Goal: Information Seeking & Learning: Find specific fact

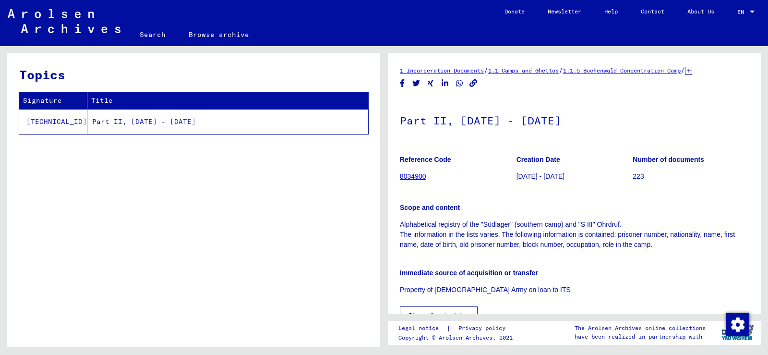
click at [692, 70] on icon at bounding box center [688, 71] width 7 height 8
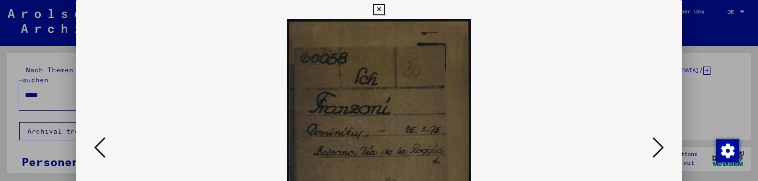
scroll to position [96, 0]
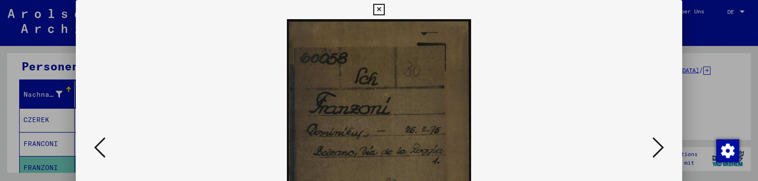
click at [377, 6] on icon at bounding box center [378, 10] width 11 height 12
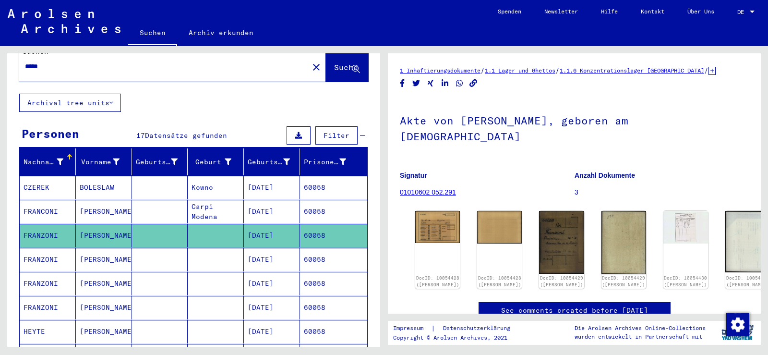
scroll to position [0, 0]
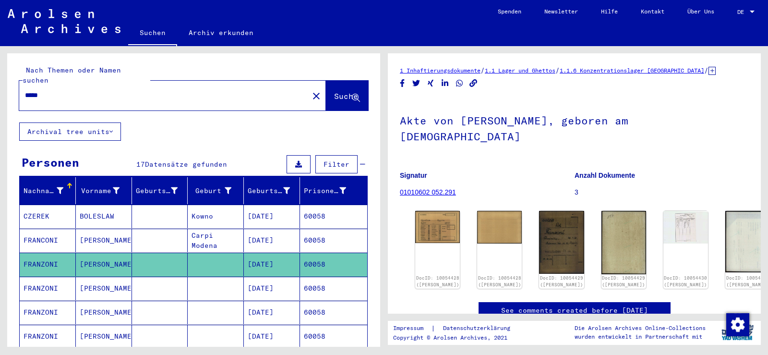
drag, startPoint x: 82, startPoint y: 89, endPoint x: 30, endPoint y: 48, distance: 66.0
click at [0, 64] on div "Nach Themen oder Namen suchen ***** close Suche Archival tree units Personen 17…" at bounding box center [192, 196] width 384 height 300
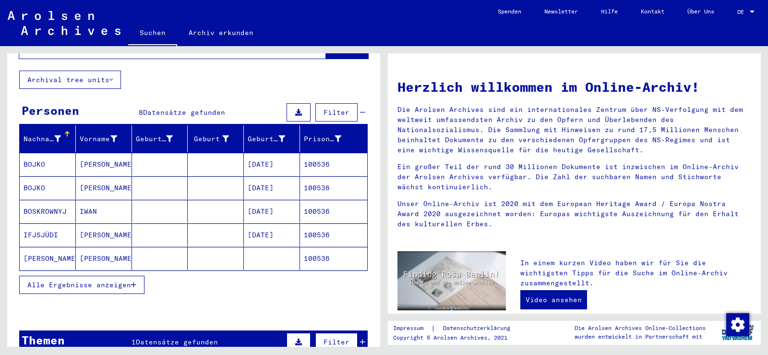
scroll to position [96, 0]
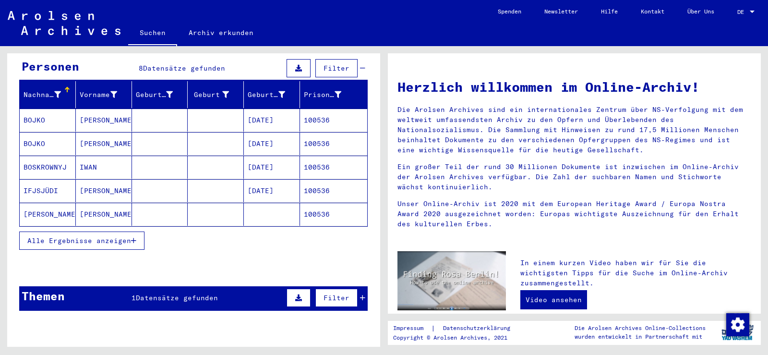
click at [140, 181] on button "Alle Ergebnisse anzeigen" at bounding box center [81, 240] width 125 height 18
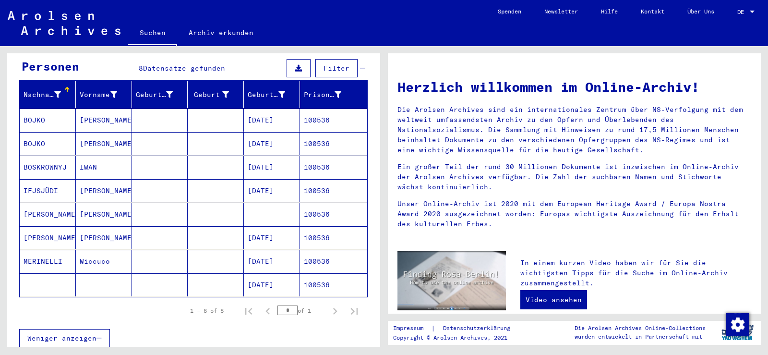
click at [313, 181] on mat-cell "100536" at bounding box center [333, 237] width 67 height 23
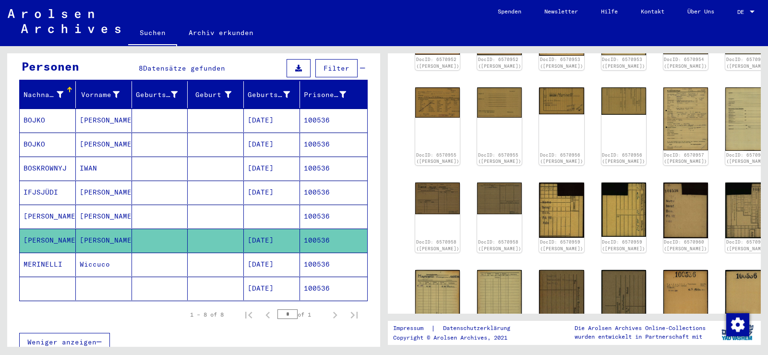
scroll to position [192, 0]
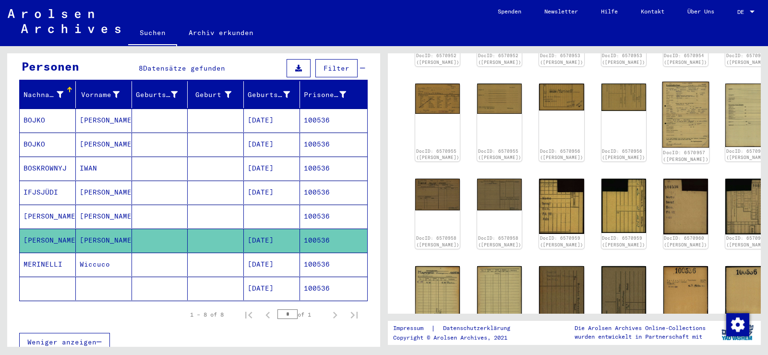
click at [662, 100] on img at bounding box center [685, 115] width 47 height 66
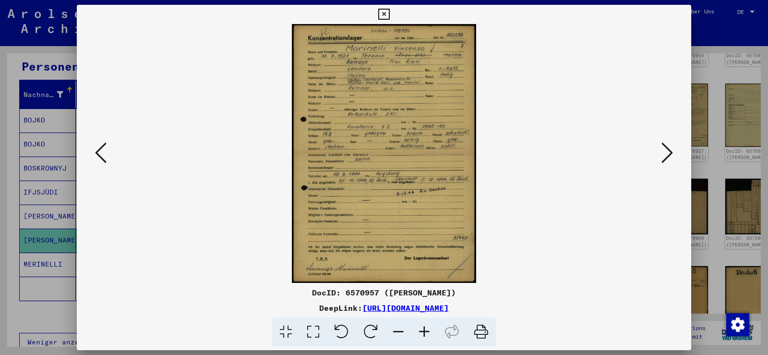
click at [425, 181] on icon at bounding box center [424, 331] width 26 height 29
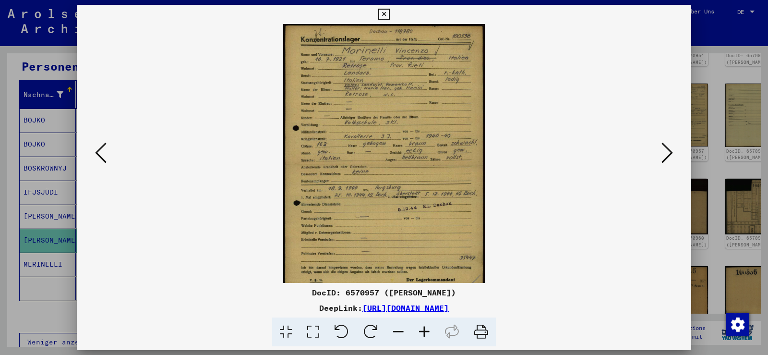
click at [425, 181] on icon at bounding box center [424, 331] width 26 height 29
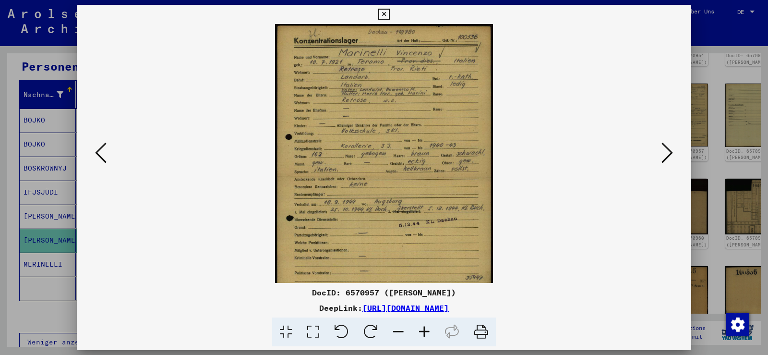
click at [425, 181] on icon at bounding box center [424, 331] width 26 height 29
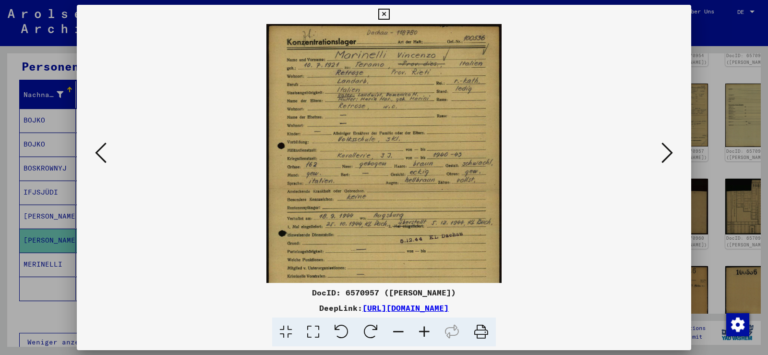
click at [425, 181] on icon at bounding box center [424, 331] width 26 height 29
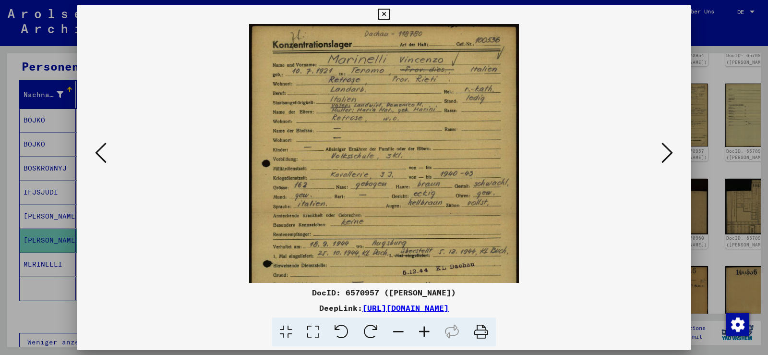
click at [425, 181] on icon at bounding box center [424, 331] width 26 height 29
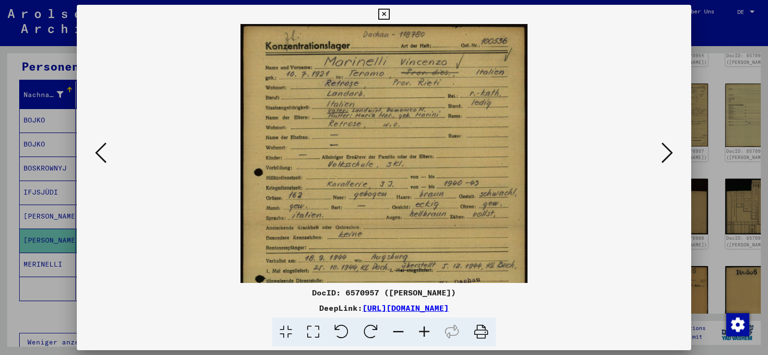
click at [425, 181] on icon at bounding box center [424, 331] width 26 height 29
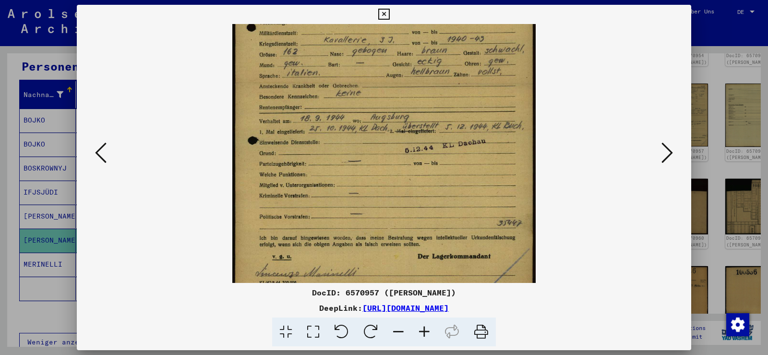
scroll to position [154, 0]
drag, startPoint x: 398, startPoint y: 228, endPoint x: 413, endPoint y: 74, distance: 154.8
click at [413, 74] on img at bounding box center [384, 83] width 304 height 427
click at [387, 105] on img at bounding box center [384, 83] width 304 height 427
click at [317, 82] on img at bounding box center [384, 83] width 304 height 427
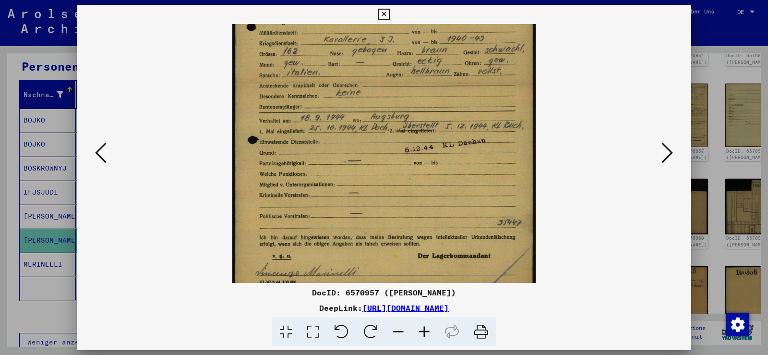
click at [379, 10] on icon at bounding box center [383, 15] width 11 height 12
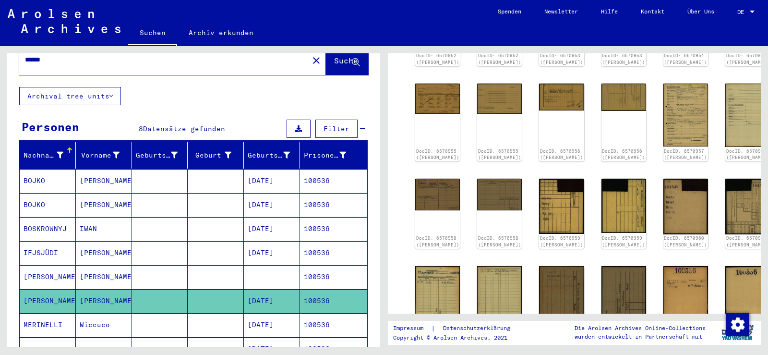
scroll to position [0, 0]
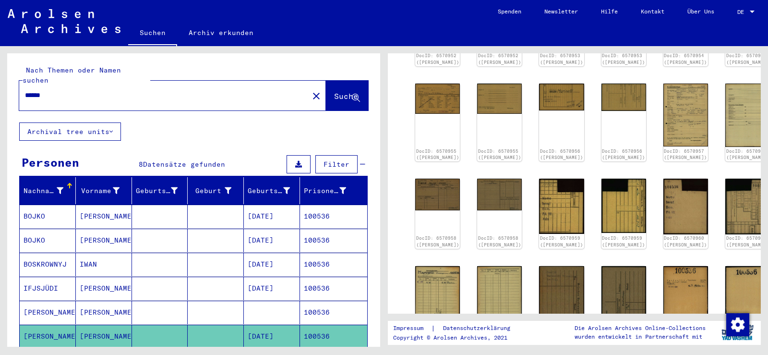
drag, startPoint x: 84, startPoint y: 88, endPoint x: 23, endPoint y: 70, distance: 64.5
click at [0, 69] on div "Nach Themen oder Namen suchen ****** close Suche Archival tree units Personen 8…" at bounding box center [192, 196] width 384 height 300
type input "******"
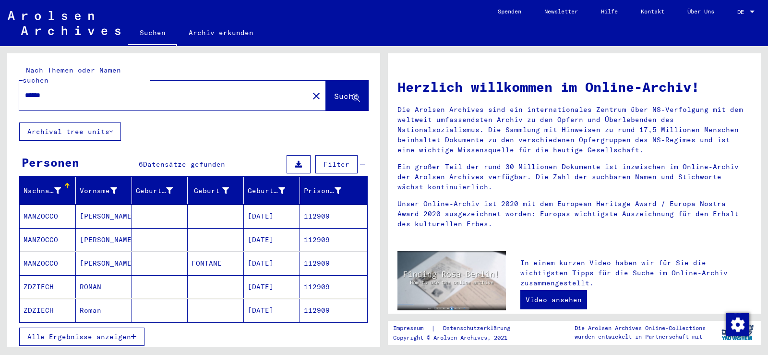
click at [238, 181] on mat-cell "FONTANE" at bounding box center [216, 262] width 56 height 23
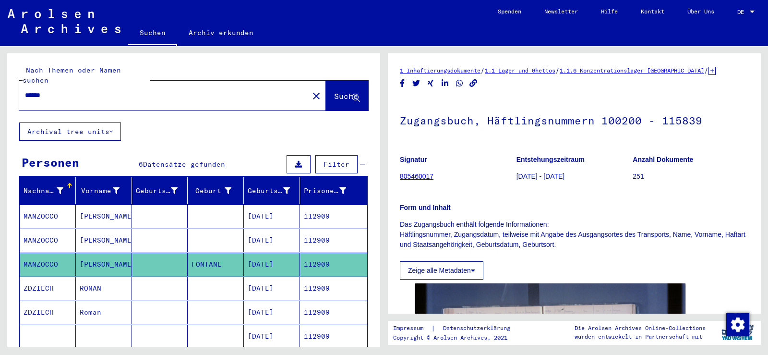
click at [272, 181] on mat-cell "[DATE]" at bounding box center [272, 240] width 56 height 24
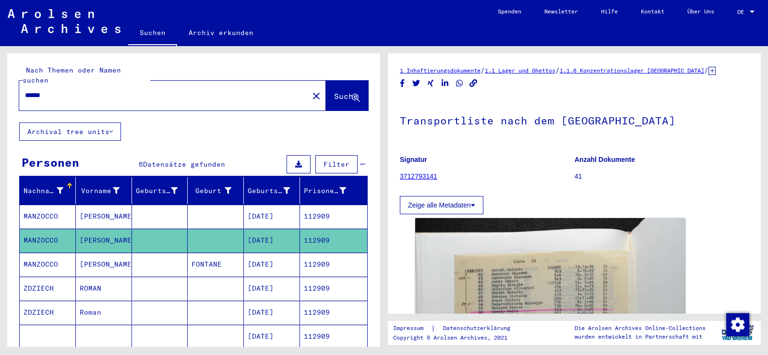
click at [305, 181] on mat-cell "112909" at bounding box center [333, 216] width 67 height 24
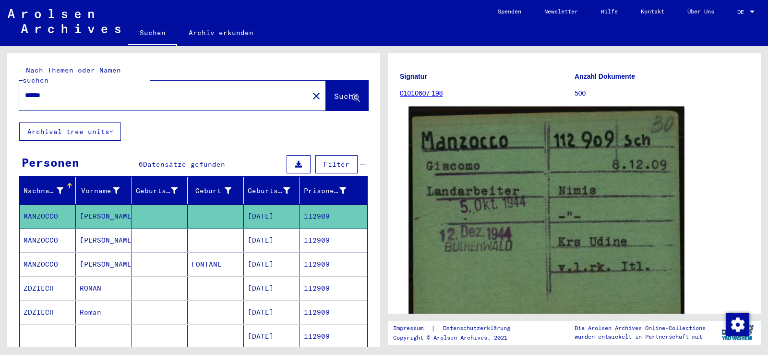
scroll to position [96, 0]
